Goal: Navigation & Orientation: Find specific page/section

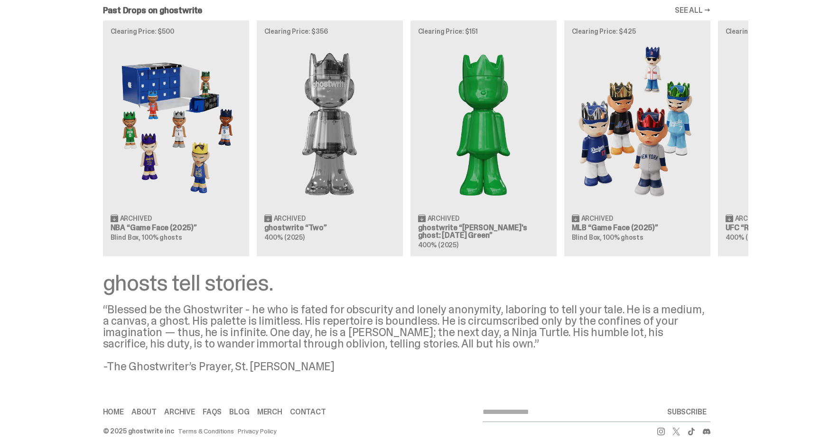
scroll to position [865, 0]
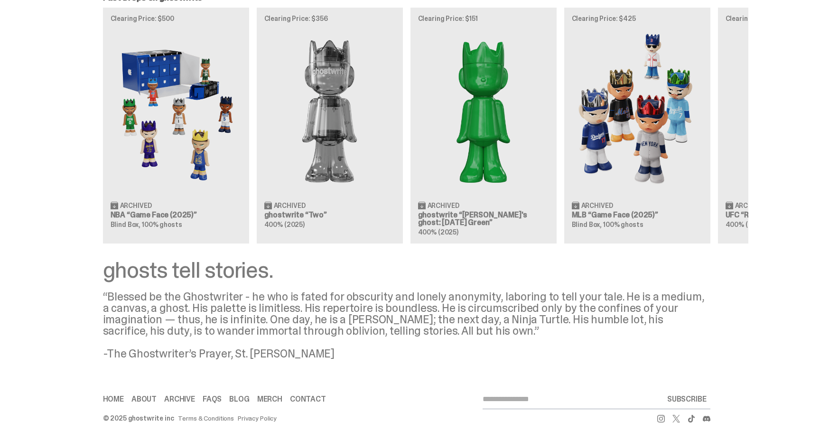
click at [333, 182] on div "Clearing Price: $500 Archived NBA “Game Face (2025)” Blind Box, 100% ghosts Cle…" at bounding box center [406, 125] width 683 height 235
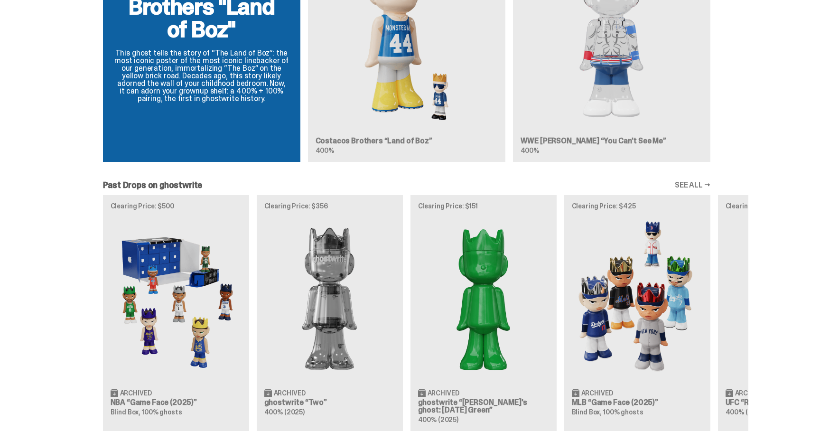
scroll to position [655, 0]
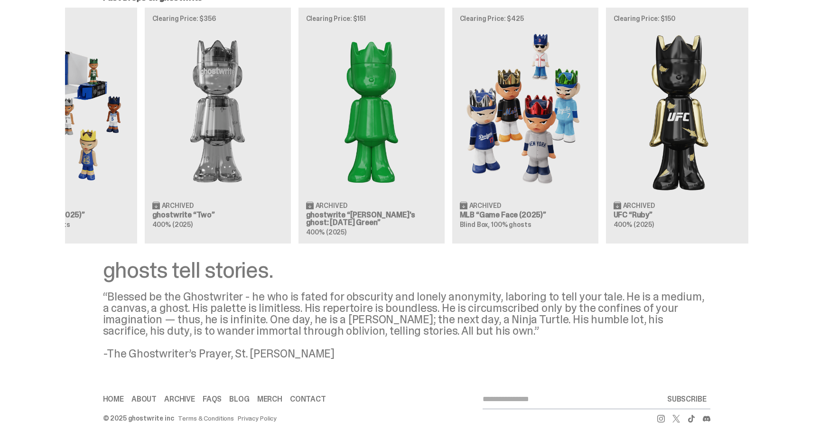
scroll to position [0, 307]
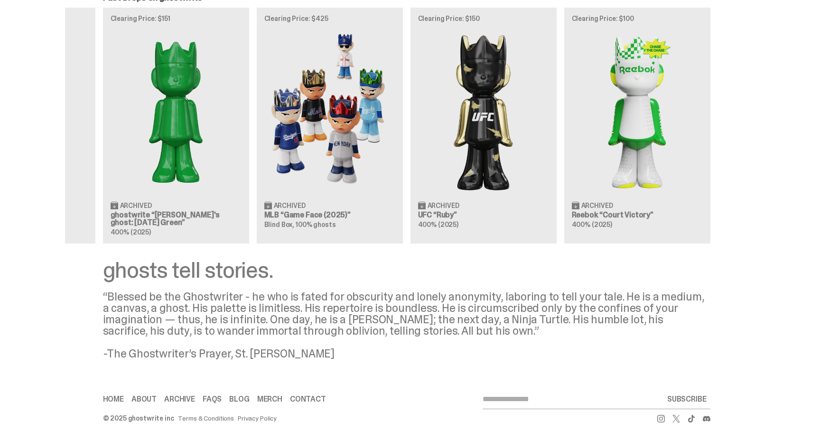
click at [499, 179] on div "Clearing Price: $500 Archived NBA “Game Face (2025)” Blind Box, 100% ghosts Cle…" at bounding box center [406, 125] width 683 height 235
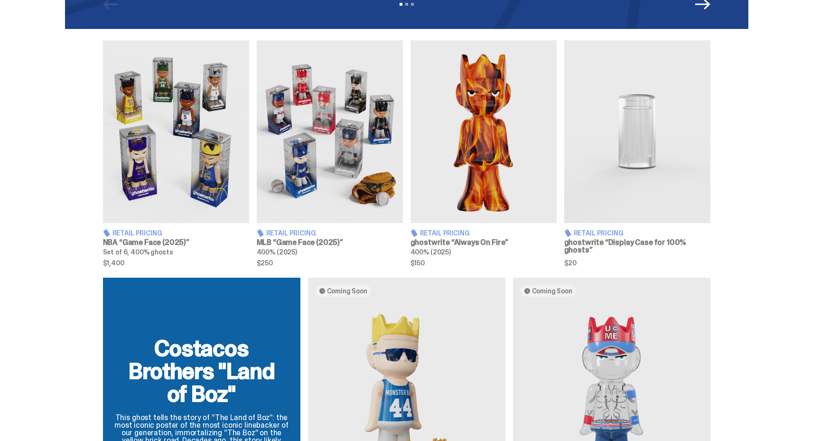
scroll to position [286, 0]
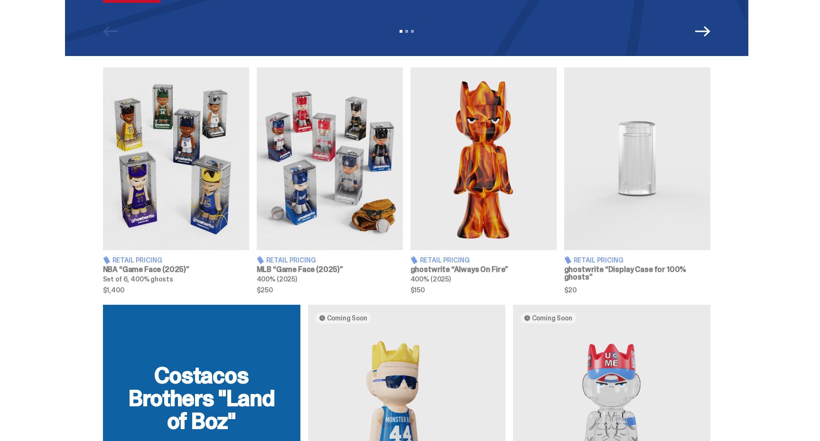
click at [517, 153] on img at bounding box center [483, 158] width 146 height 183
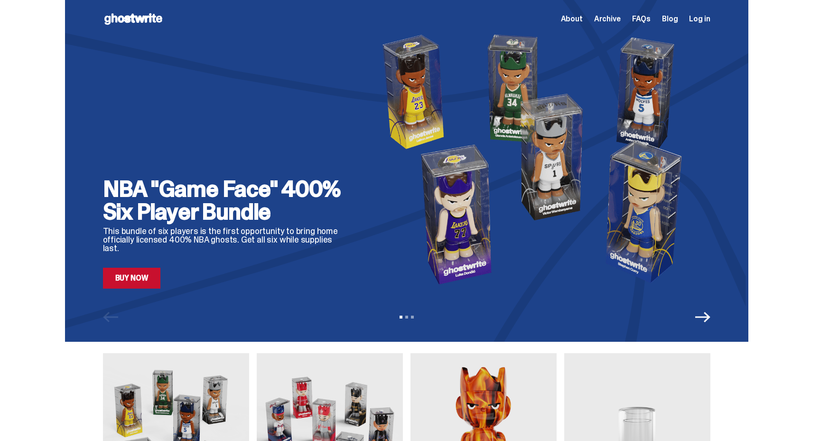
click at [583, 19] on span "About" at bounding box center [572, 19] width 22 height 8
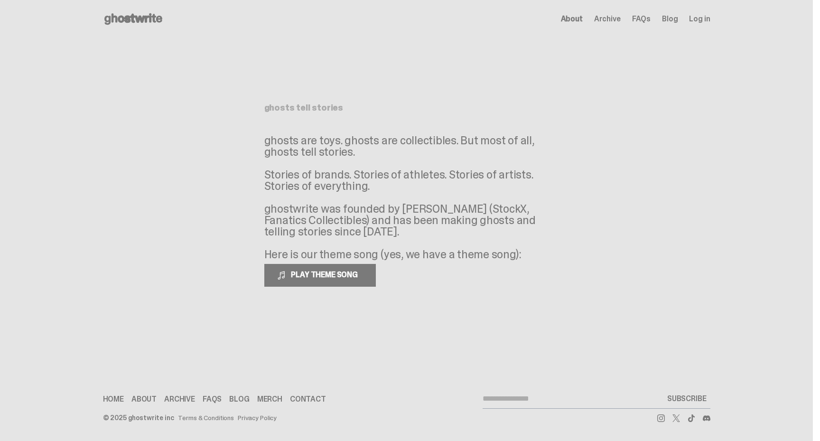
click at [678, 19] on link "Blog" at bounding box center [670, 19] width 16 height 8
